Goal: Information Seeking & Learning: Learn about a topic

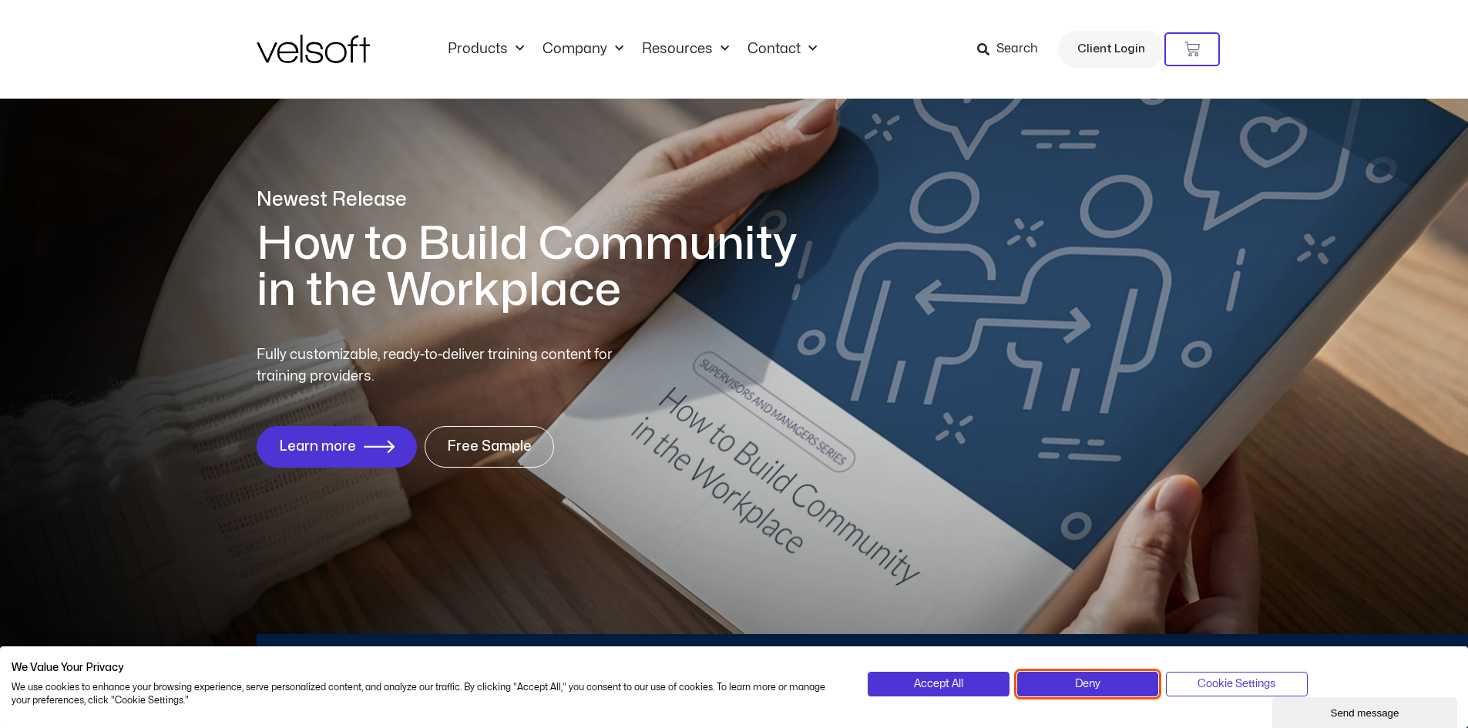
click at [1145, 687] on button "Deny" at bounding box center [1087, 684] width 141 height 25
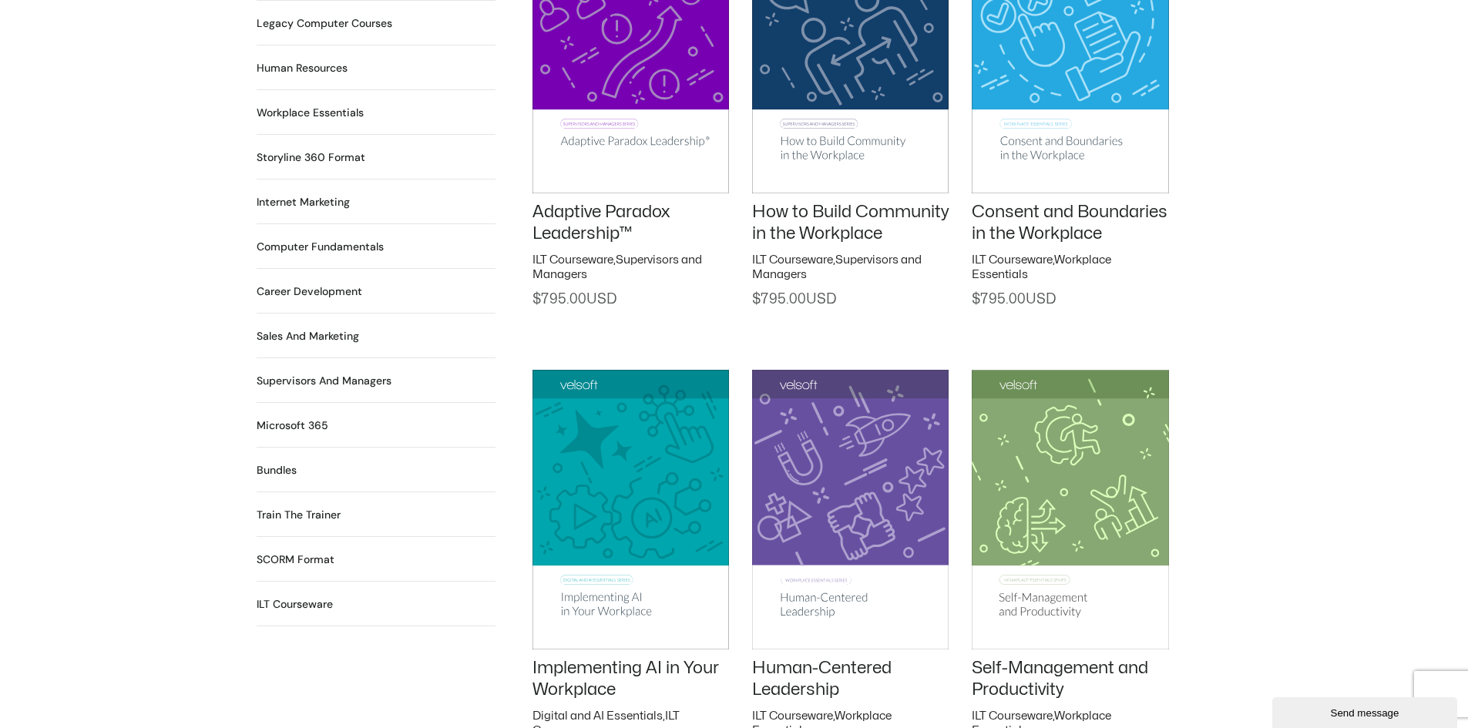
scroll to position [1413, 0]
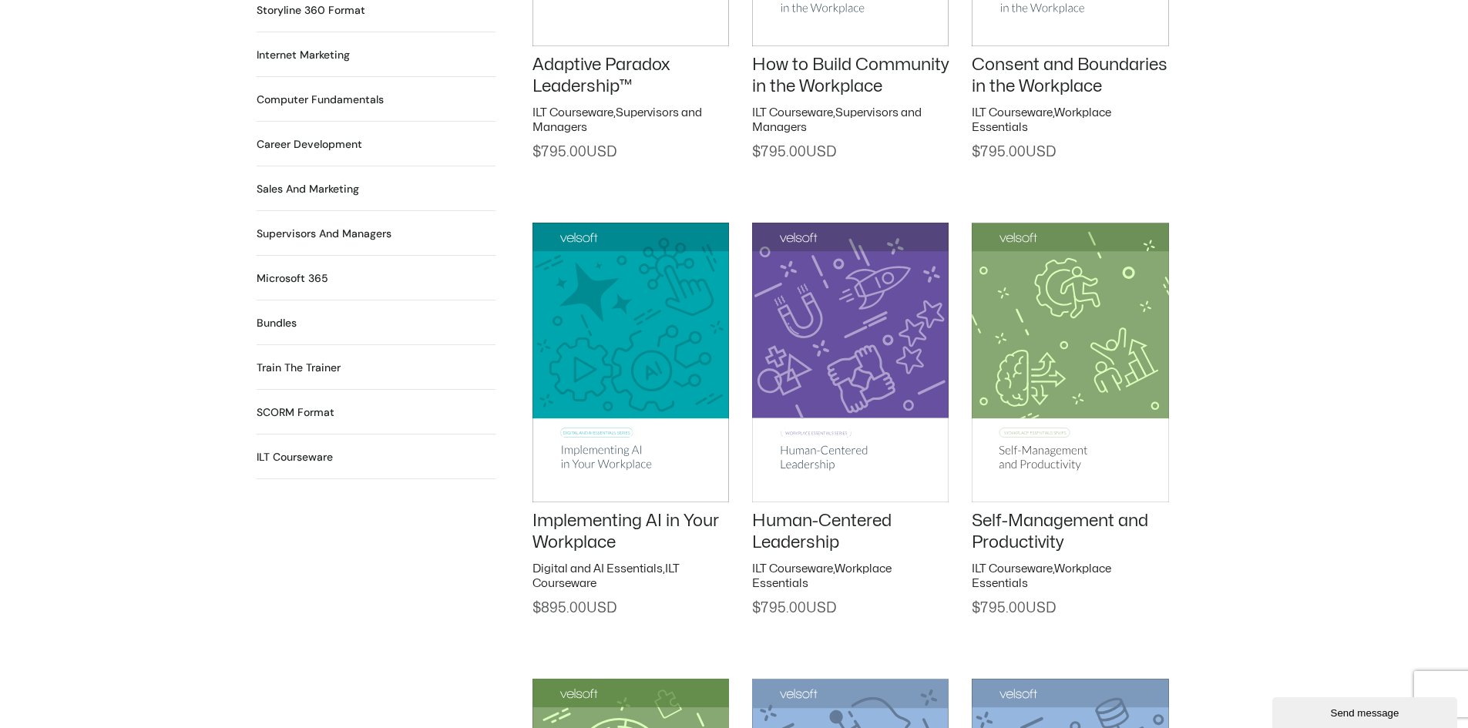
click at [635, 371] on img at bounding box center [631, 362] width 197 height 279
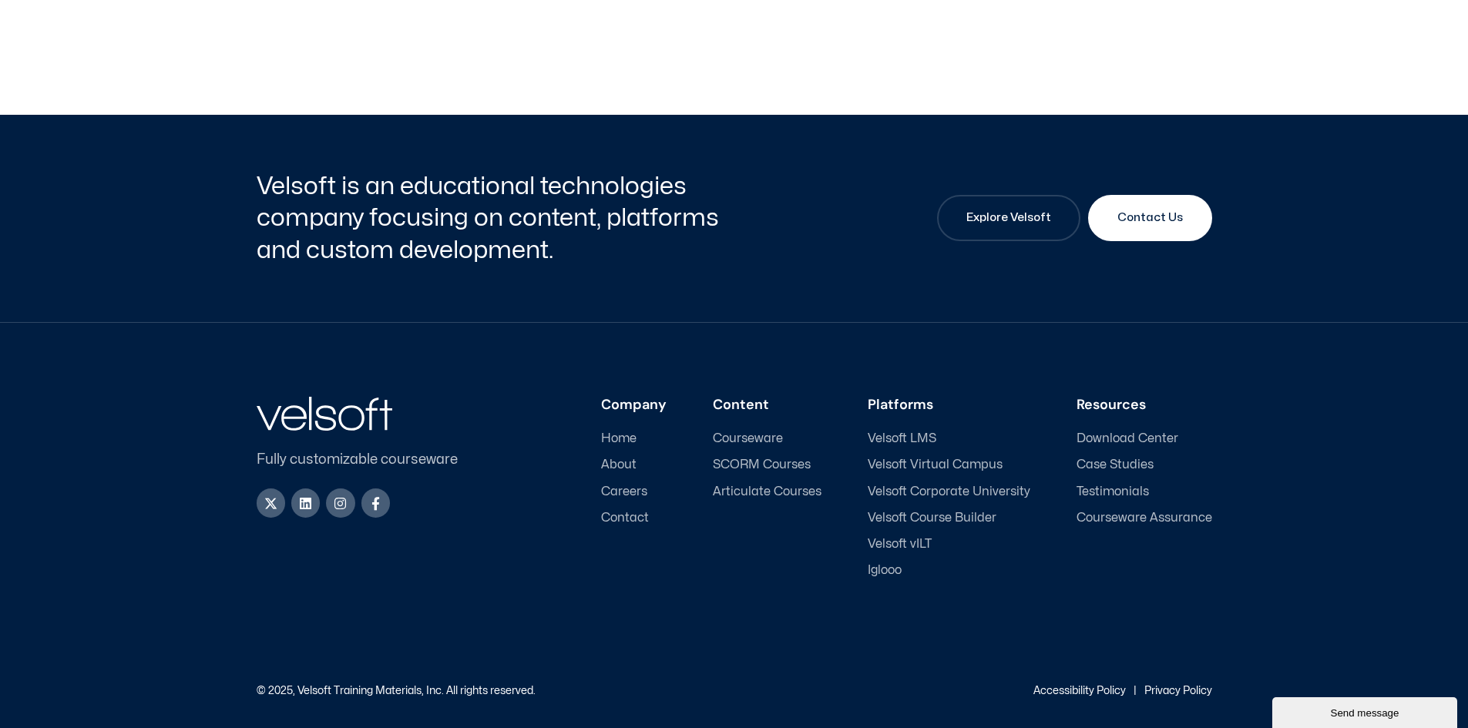
scroll to position [1325, 0]
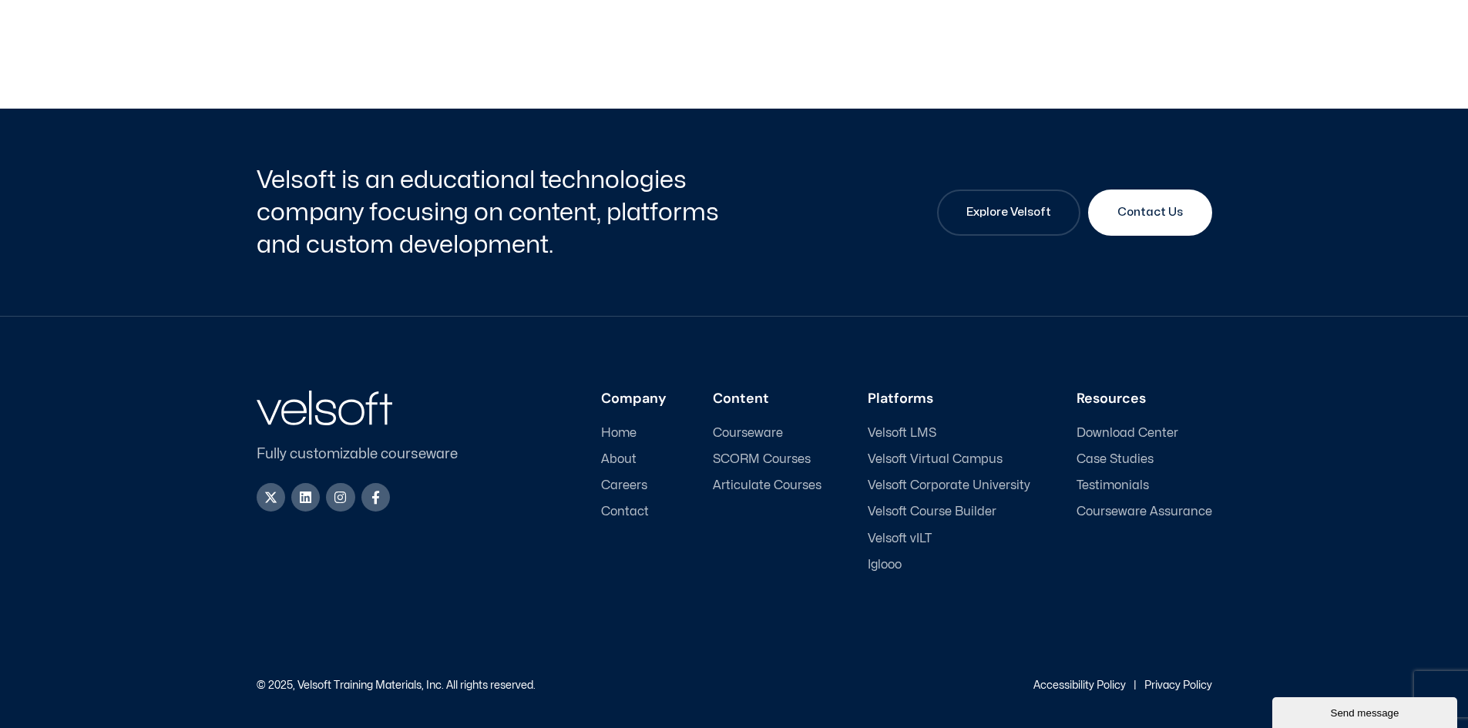
scroll to position [7168, 0]
drag, startPoint x: 348, startPoint y: 664, endPoint x: 4, endPoint y: 630, distance: 346.2
click at [348, 664] on div "Fully customizable courseware X-twitter Linkedin Instagram Facebook-f Company H…" at bounding box center [735, 523] width 956 height 412
